Goal: Complete application form

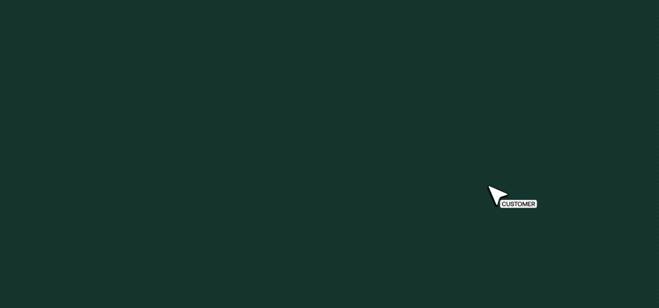
click at [557, 16] on link "Get Started" at bounding box center [561, 16] width 67 height 20
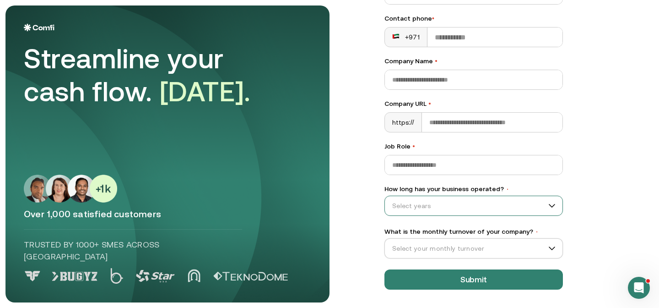
click at [425, 205] on input "How long has your business operated? •" at bounding box center [469, 206] width 169 height 14
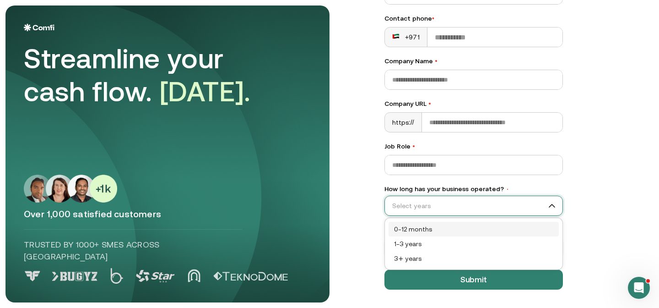
click at [418, 228] on div "0–12 months" at bounding box center [473, 229] width 159 height 10
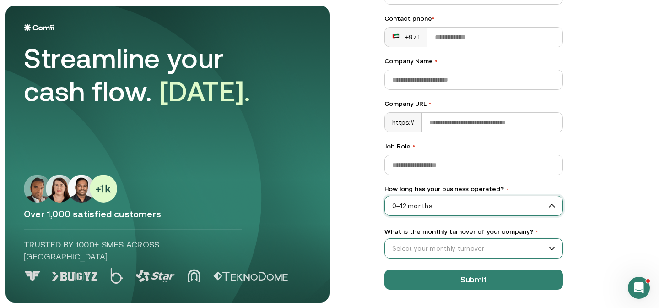
click at [412, 244] on input "What is the monthly turnover of your company? •" at bounding box center [469, 248] width 169 height 14
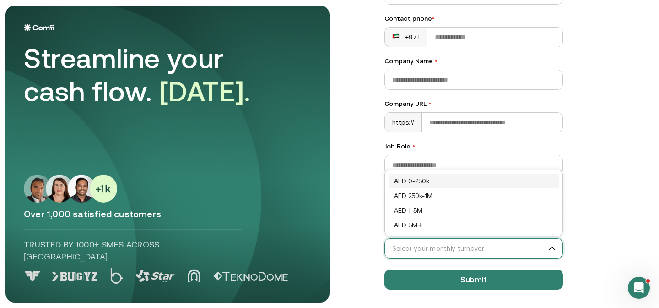
click at [430, 181] on div "AED 0-250k" at bounding box center [473, 181] width 159 height 10
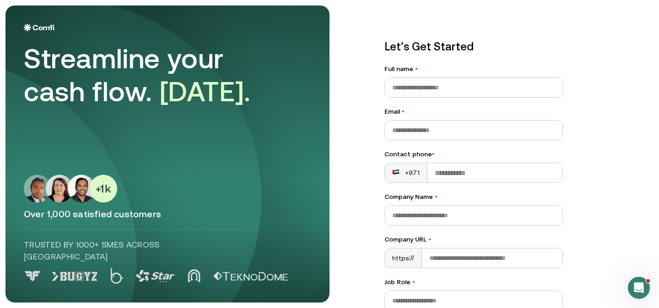
click at [390, 154] on div "Contact phone •" at bounding box center [474, 154] width 179 height 10
click at [428, 163] on input "Contact phone •" at bounding box center [495, 172] width 135 height 19
